Goal: Find specific page/section: Find specific page/section

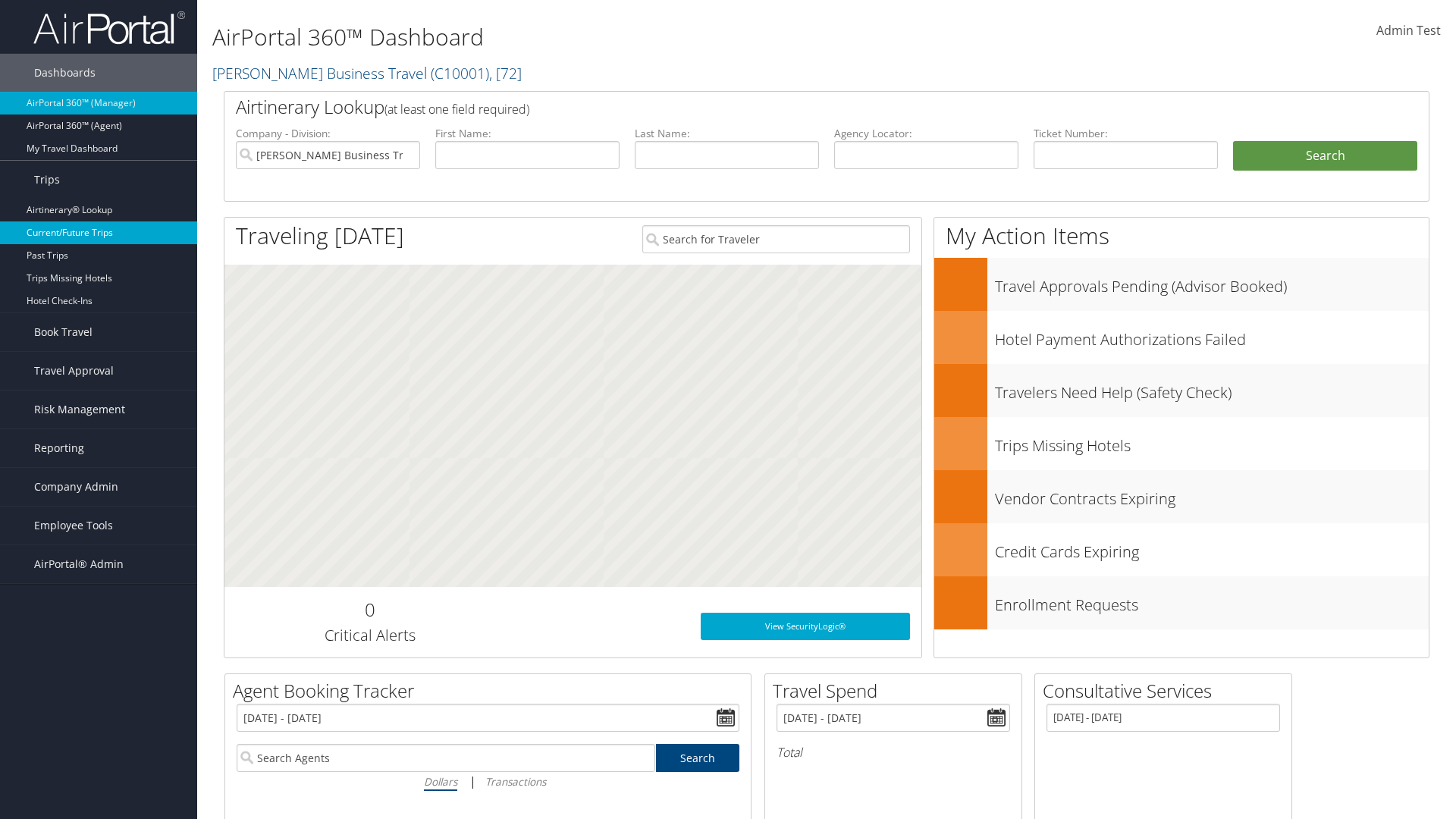
click at [99, 232] on link "Current/Future Trips" at bounding box center [99, 232] width 197 height 23
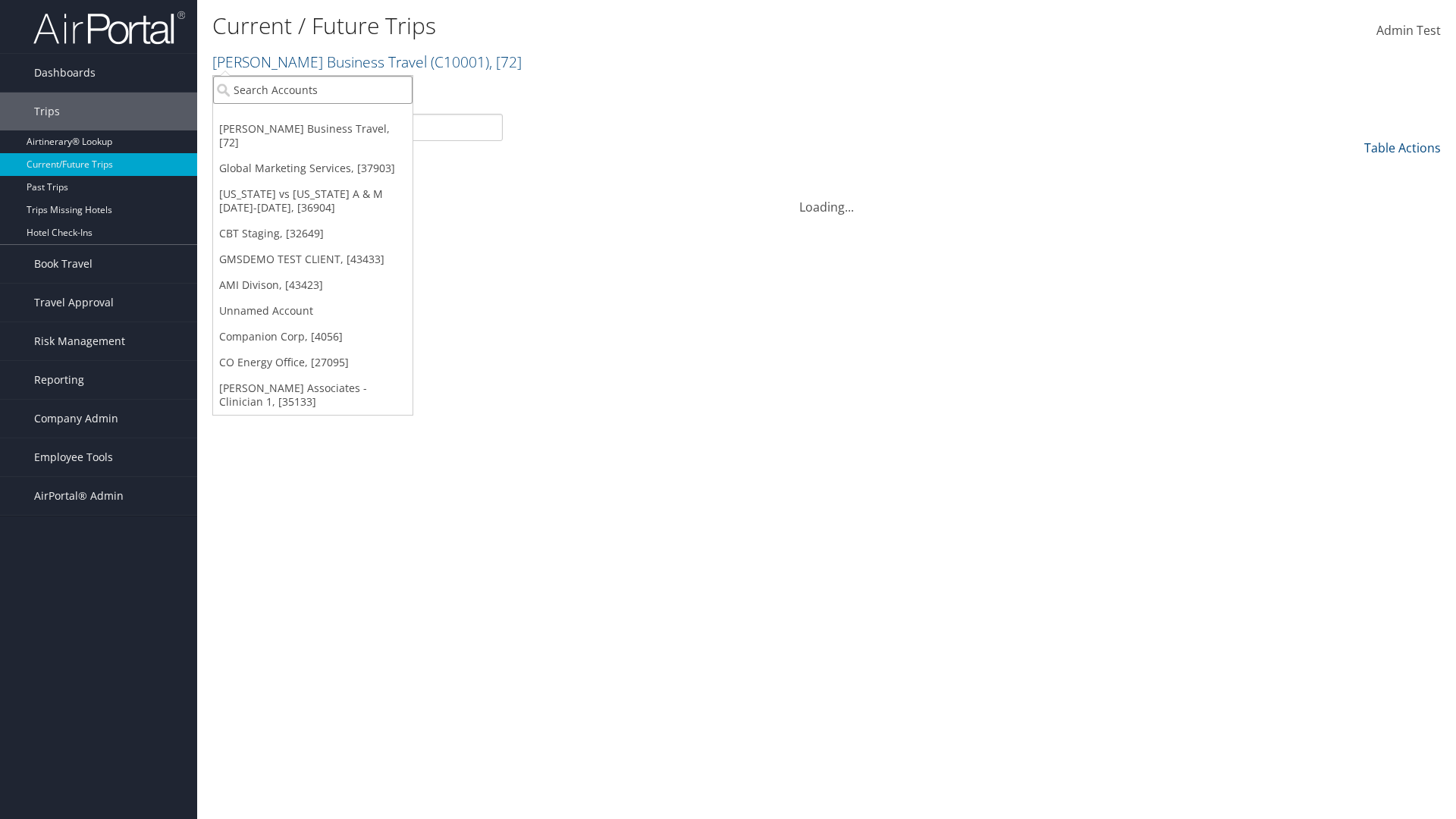
click at [312, 89] on input "search" at bounding box center [313, 89] width 199 height 28
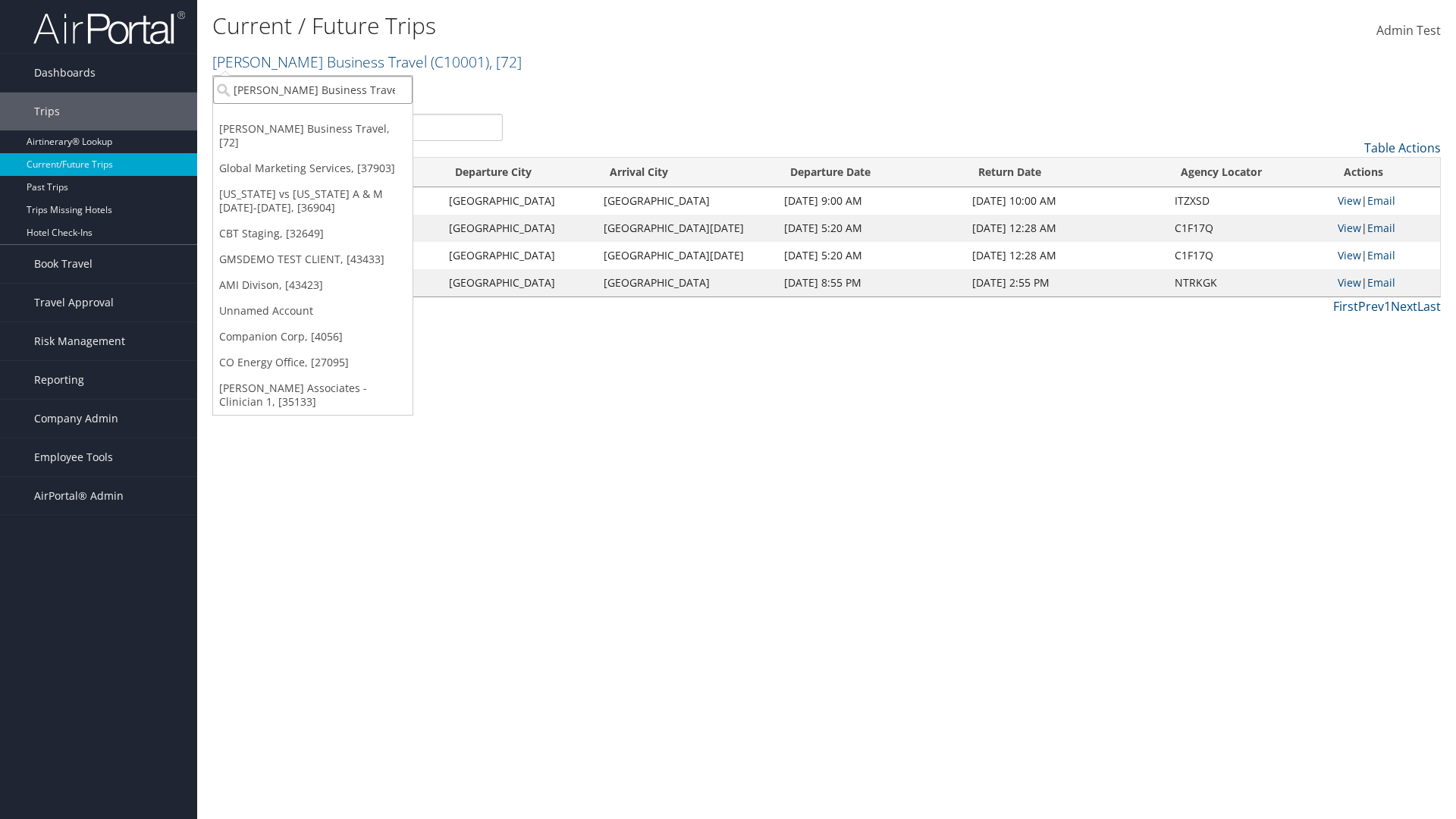
type input "[PERSON_NAME] Business Travel"
click at [334, 118] on div "Christopherson Business Travel (C10001), [72]" at bounding box center [334, 117] width 259 height 14
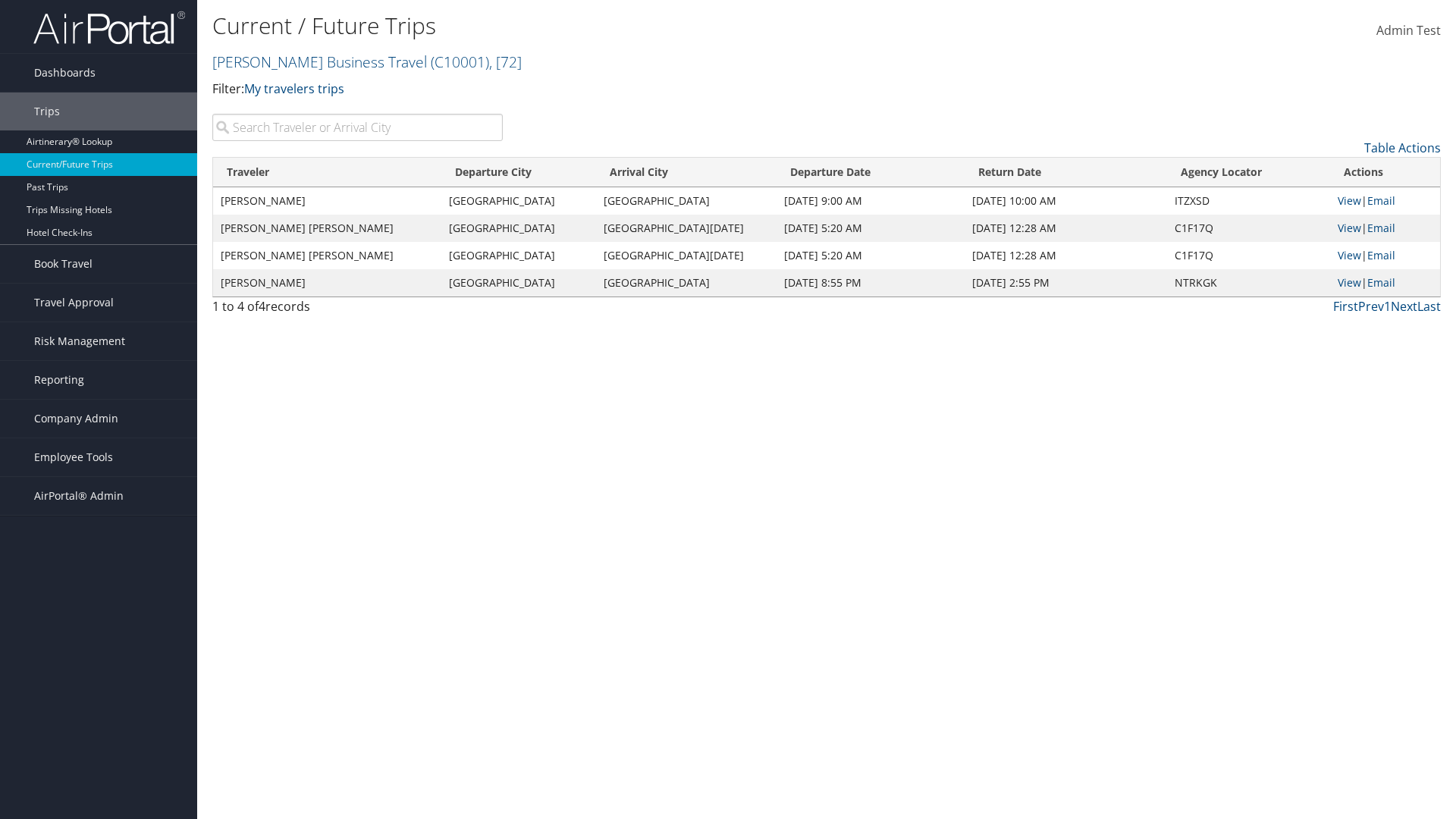
click at [357, 127] on input "search" at bounding box center [357, 127] width 291 height 27
type input "Deepika"
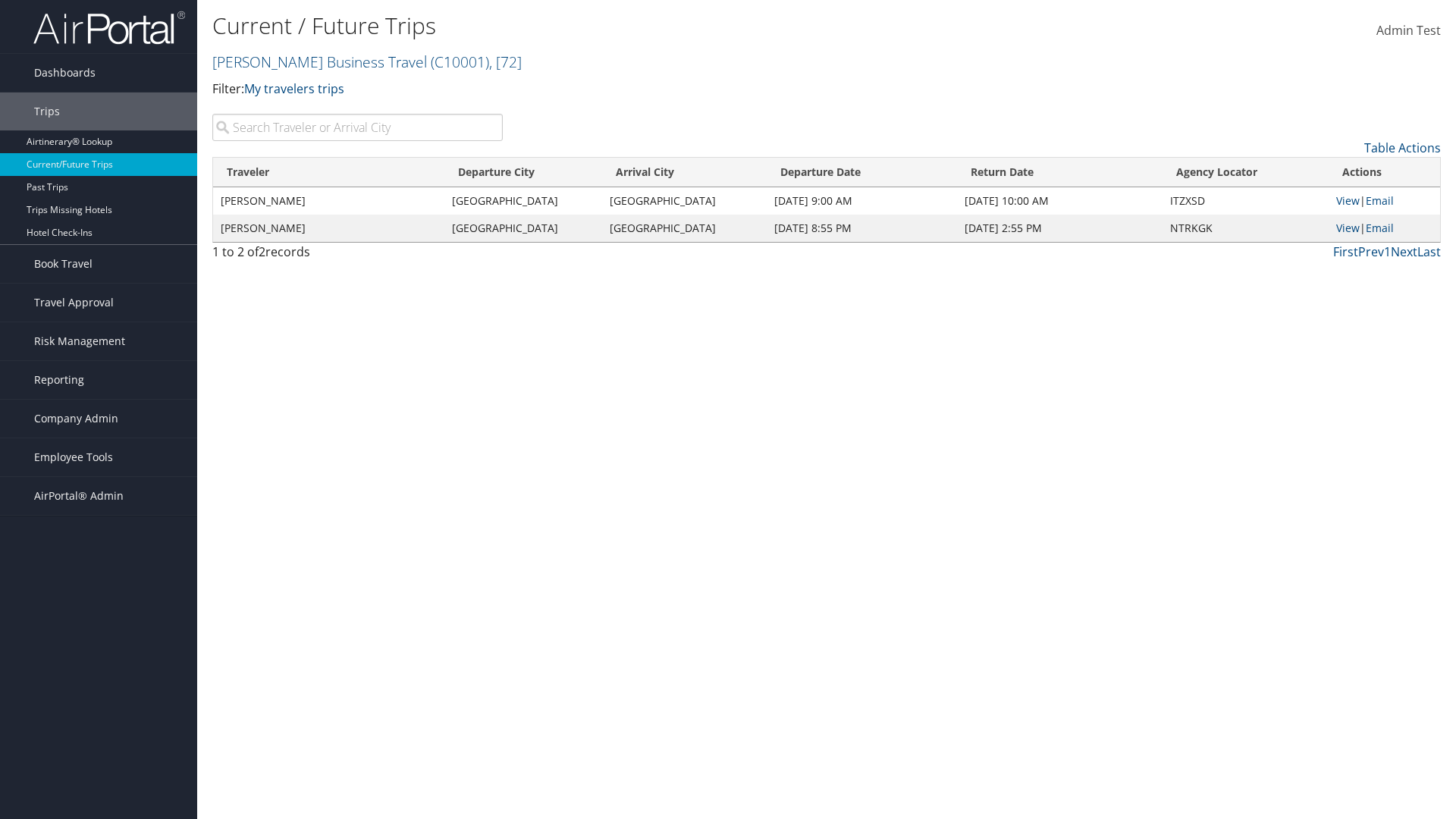
click at [357, 127] on input "search" at bounding box center [357, 127] width 291 height 27
type input "St Louis"
